Goal: Task Accomplishment & Management: Manage account settings

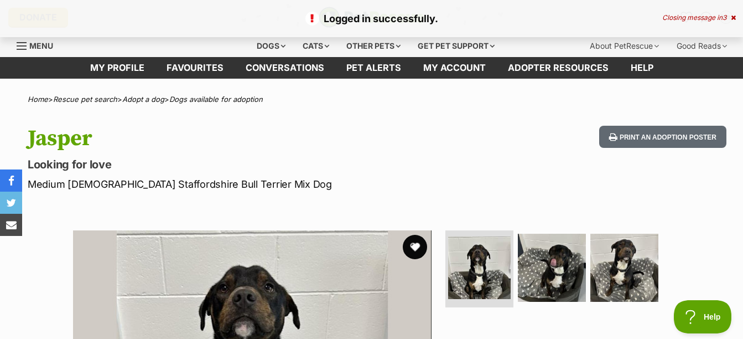
click at [412, 247] on button "favourite" at bounding box center [415, 247] width 24 height 24
click at [735, 14] on div "Closing message in 2" at bounding box center [700, 18] width 74 height 8
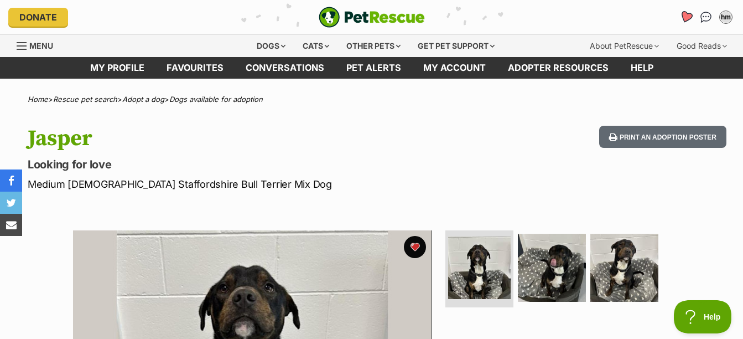
click at [693, 18] on link "Favourites" at bounding box center [686, 17] width 23 height 23
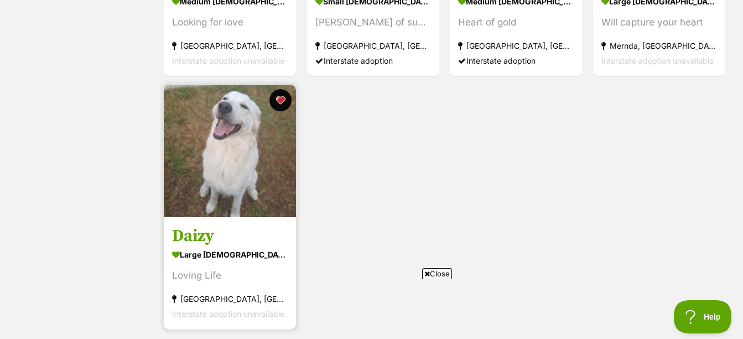
scroll to position [664, 0]
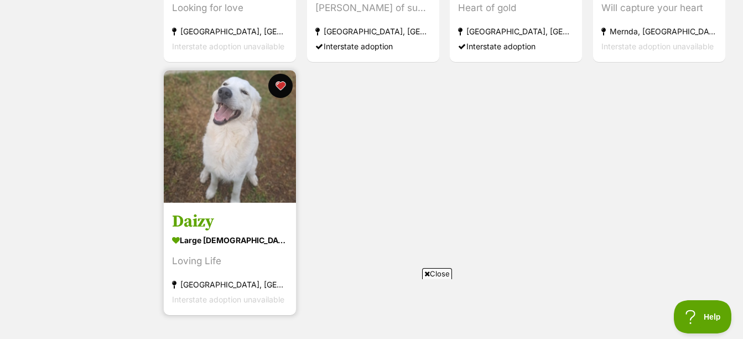
click at [285, 82] on button "favourite" at bounding box center [281, 86] width 24 height 24
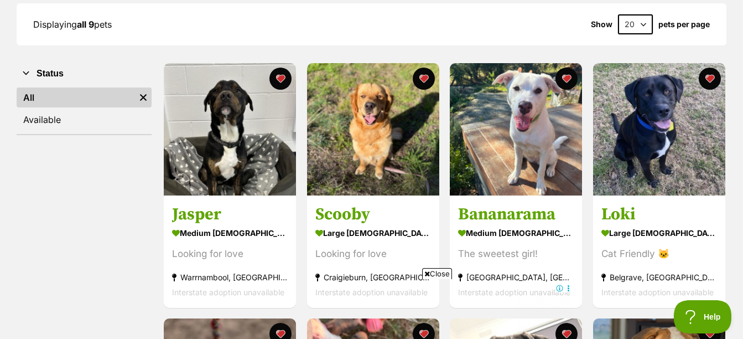
scroll to position [166, 0]
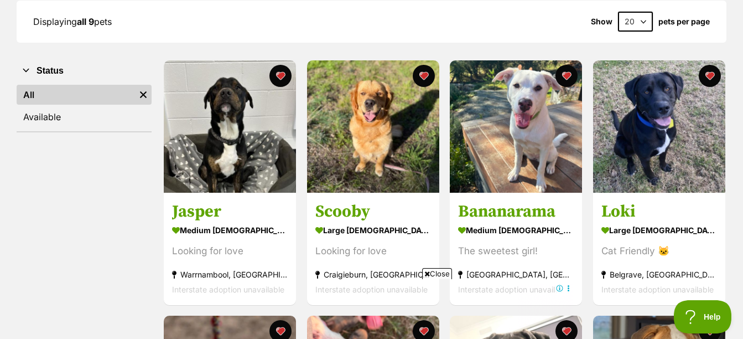
click at [444, 270] on span "Close" at bounding box center [437, 273] width 30 height 11
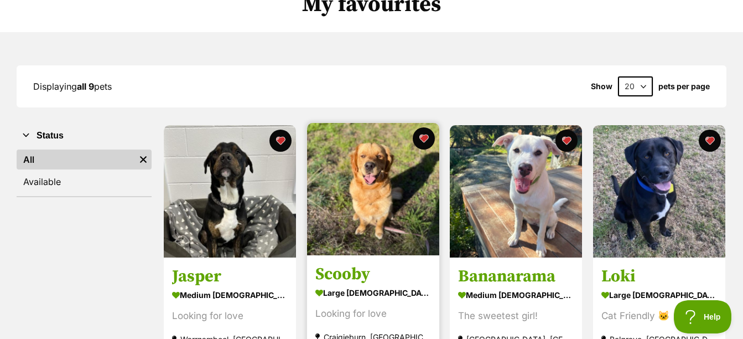
scroll to position [0, 0]
